Goal: Task Accomplishment & Management: Manage account settings

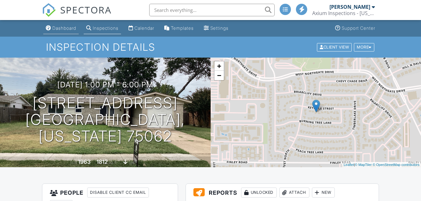
click at [64, 28] on div "Dashboard" at bounding box center [64, 27] width 24 height 5
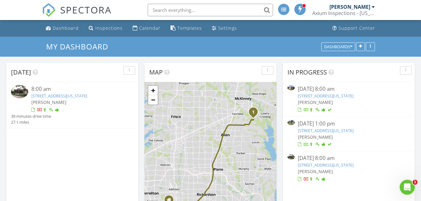
click at [85, 95] on link "[STREET_ADDRESS][US_STATE]" at bounding box center [59, 96] width 56 height 6
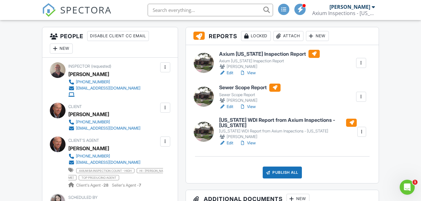
click at [252, 72] on link "View" at bounding box center [247, 73] width 16 height 6
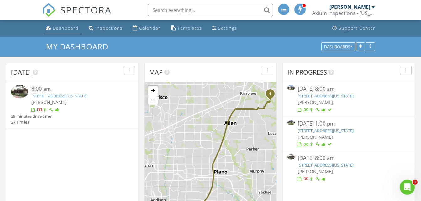
click at [68, 27] on div "Dashboard" at bounding box center [66, 28] width 26 height 6
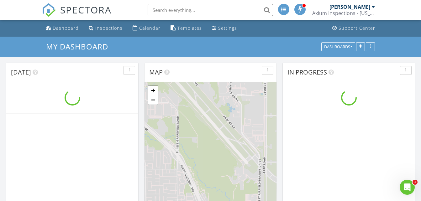
scroll to position [580, 431]
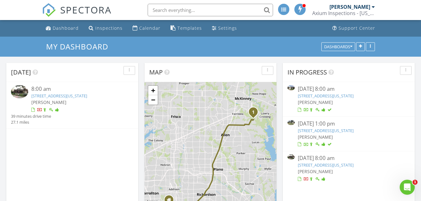
click at [70, 95] on link "935 Sycamore Ct , Fairview, Texas 75069" at bounding box center [59, 96] width 56 height 6
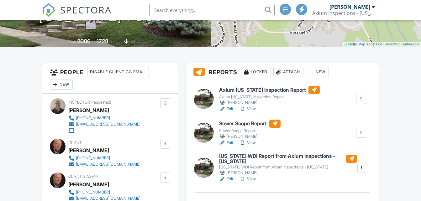
scroll to position [127, 0]
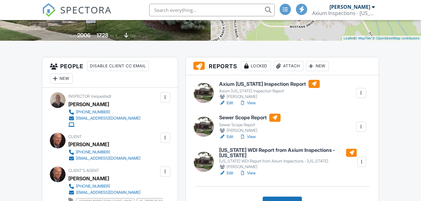
click at [254, 102] on link "View" at bounding box center [247, 103] width 16 height 6
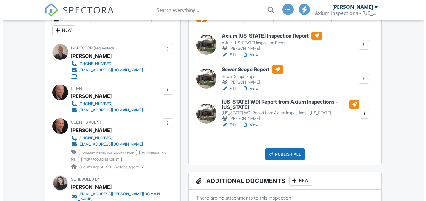
scroll to position [205, 0]
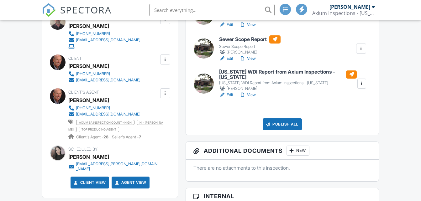
click at [287, 123] on div "Publish All" at bounding box center [282, 124] width 39 height 12
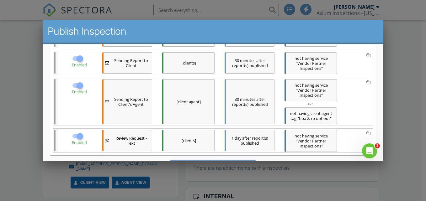
scroll to position [249, 0]
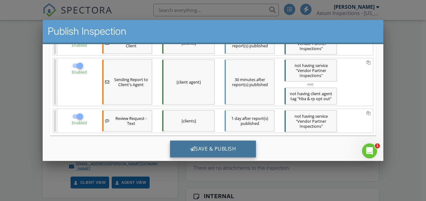
click at [215, 141] on div "Save & Publish" at bounding box center [213, 149] width 86 height 17
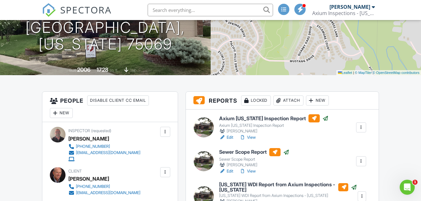
scroll to position [123, 0]
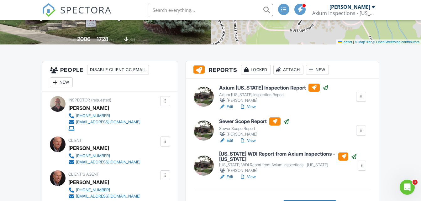
click at [253, 104] on link "View" at bounding box center [247, 107] width 16 height 6
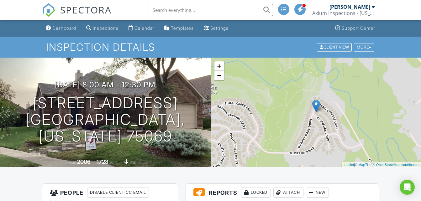
click at [66, 28] on div "Dashboard" at bounding box center [64, 27] width 24 height 5
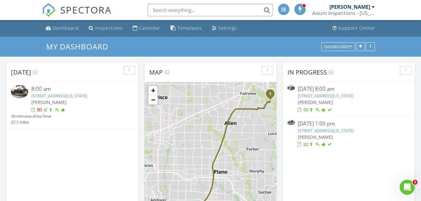
click at [76, 95] on link "[STREET_ADDRESS][US_STATE]" at bounding box center [59, 96] width 56 height 6
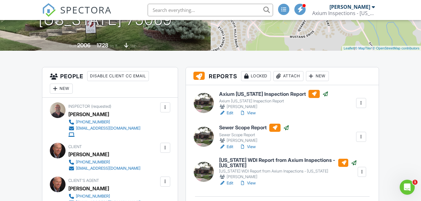
scroll to position [129, 0]
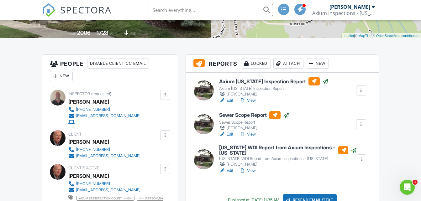
click at [253, 100] on link "View" at bounding box center [247, 100] width 16 height 6
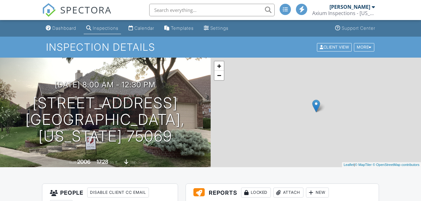
scroll to position [129, 0]
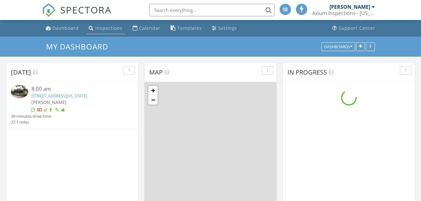
scroll to position [580, 431]
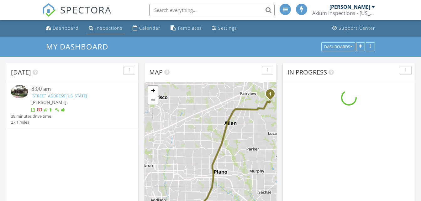
click at [110, 28] on div "Inspections" at bounding box center [108, 28] width 27 height 6
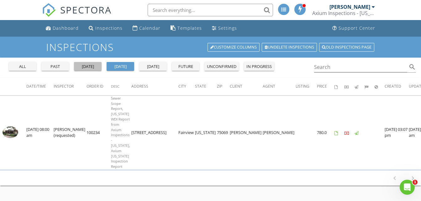
click at [88, 67] on div "yesterday" at bounding box center [87, 67] width 23 height 6
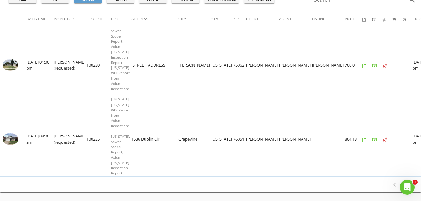
scroll to position [71, 0]
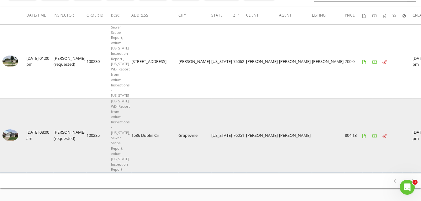
click at [14, 129] on img at bounding box center [11, 135] width 16 height 12
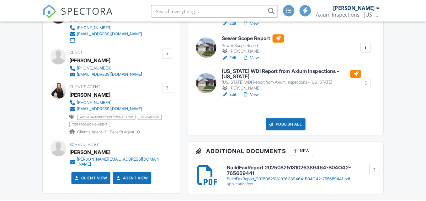
scroll to position [218, 0]
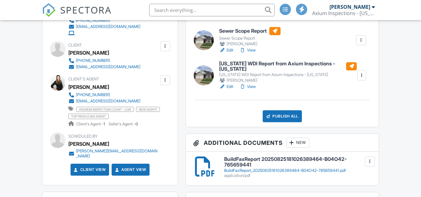
click at [286, 111] on div "Publish All" at bounding box center [282, 116] width 39 height 12
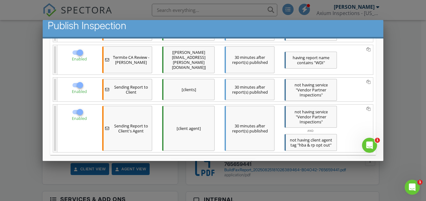
scroll to position [249, 0]
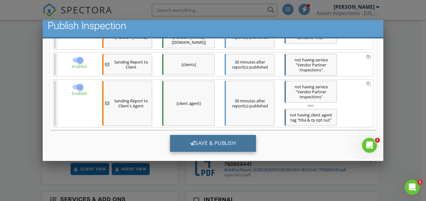
click at [211, 135] on div "Save & Publish" at bounding box center [213, 143] width 86 height 17
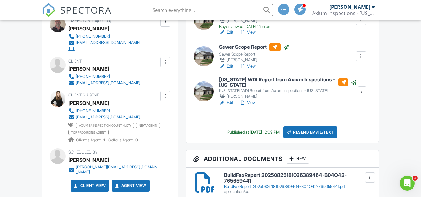
scroll to position [178, 0]
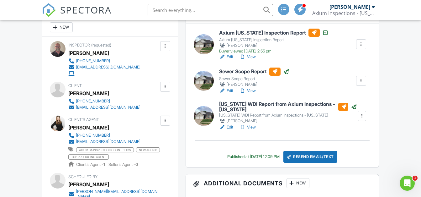
click at [7, 12] on nav "SPECTORA [PERSON_NAME] Axium Inspections - [US_STATE] Role: Inspector Change Ro…" at bounding box center [210, 10] width 421 height 20
